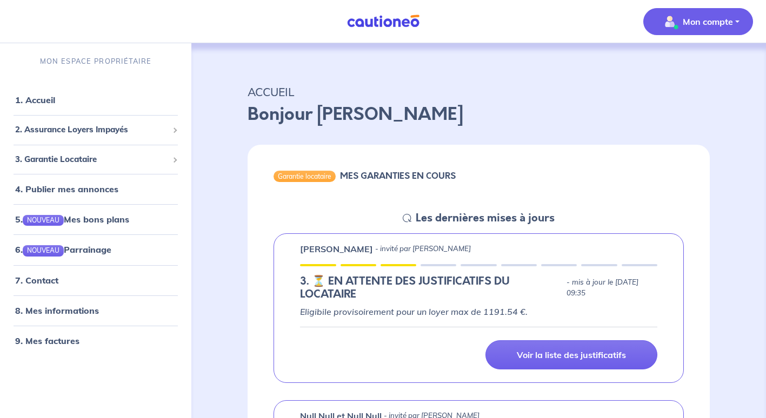
click at [716, 25] on p "Mon compte" at bounding box center [707, 21] width 50 height 13
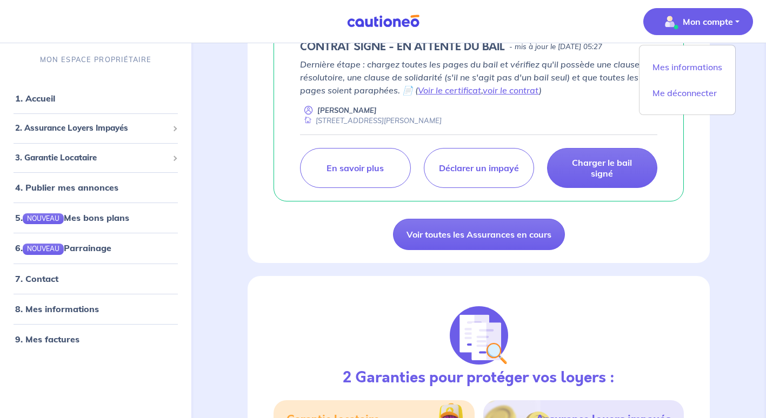
scroll to position [1040, 0]
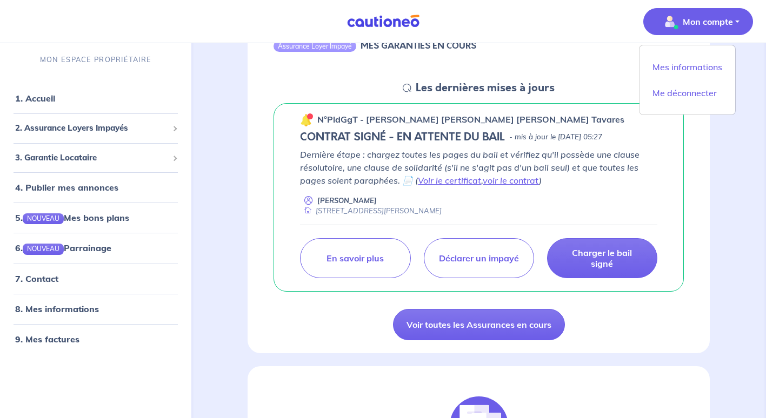
click at [737, 202] on div "ACCUEIL Bonjour [PERSON_NAME] Garantie locataire MES GARANTIES EN COURS Les der…" at bounding box center [479, 93] width 566 height 2181
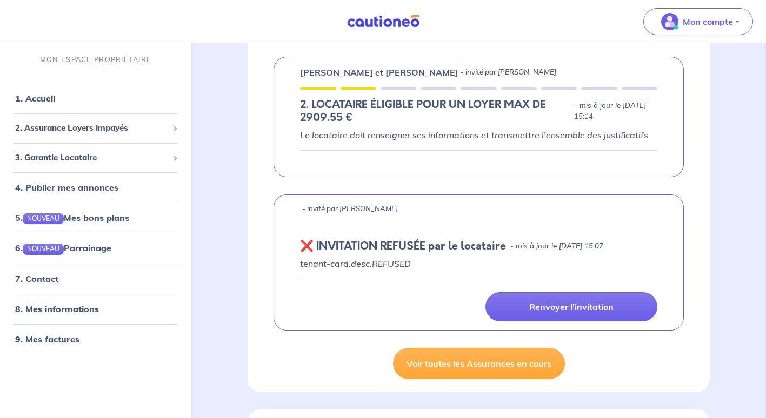
scroll to position [644, 0]
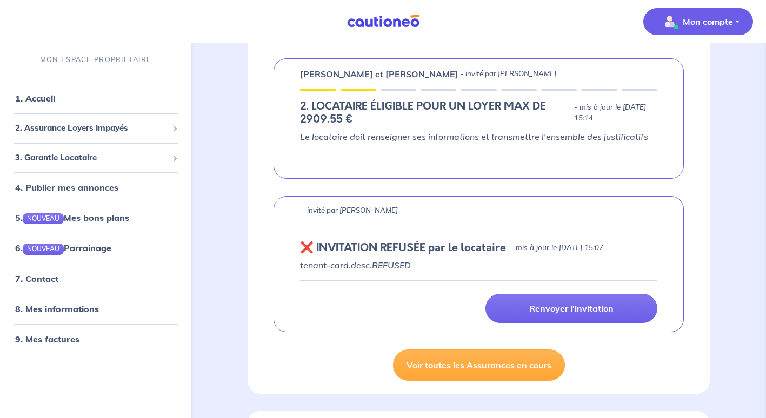
click at [714, 21] on p "Mon compte" at bounding box center [707, 21] width 50 height 13
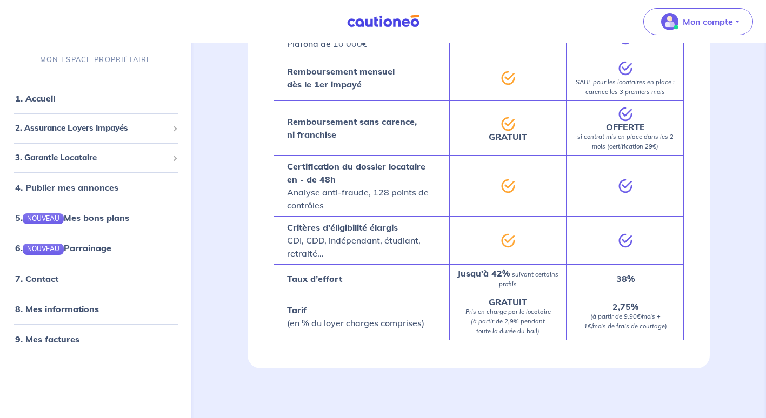
scroll to position [1806, 0]
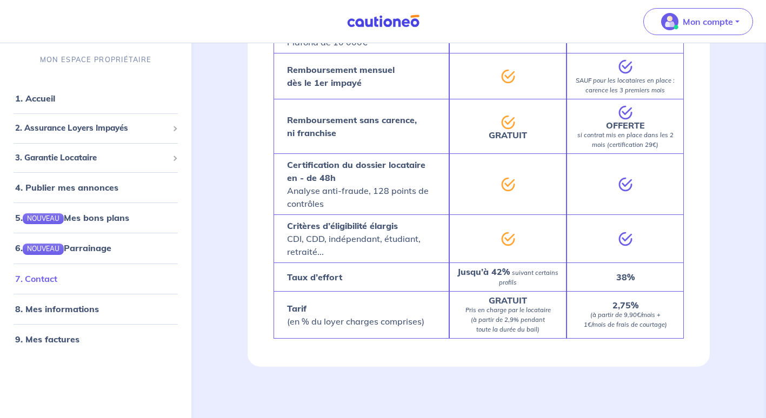
click at [57, 283] on link "7. Contact" at bounding box center [36, 278] width 42 height 11
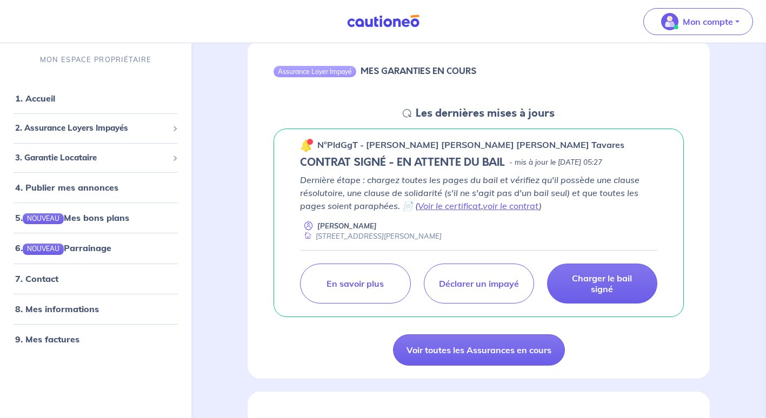
scroll to position [1154, 0]
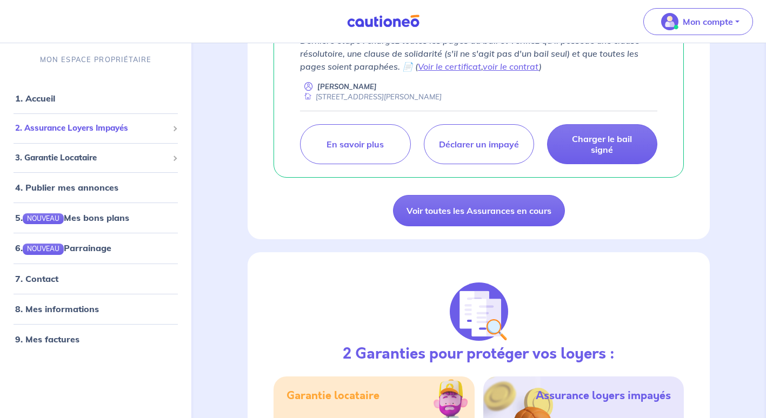
click at [164, 126] on span "2. Assurance Loyers Impayés" at bounding box center [91, 129] width 153 height 12
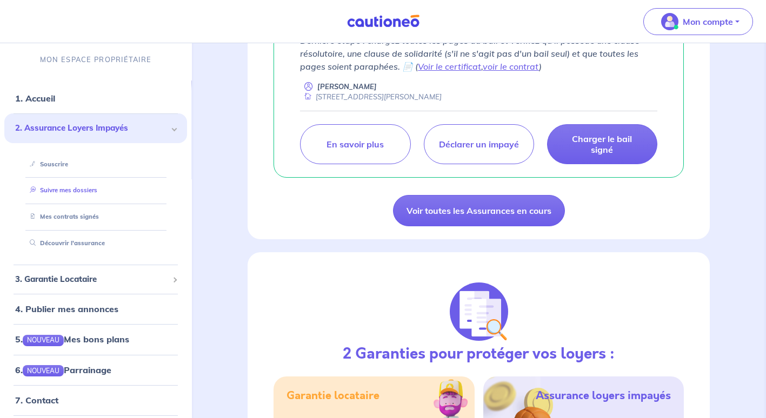
click at [87, 191] on link "Suivre mes dossiers" at bounding box center [61, 191] width 72 height 8
